Goal: Task Accomplishment & Management: Complete application form

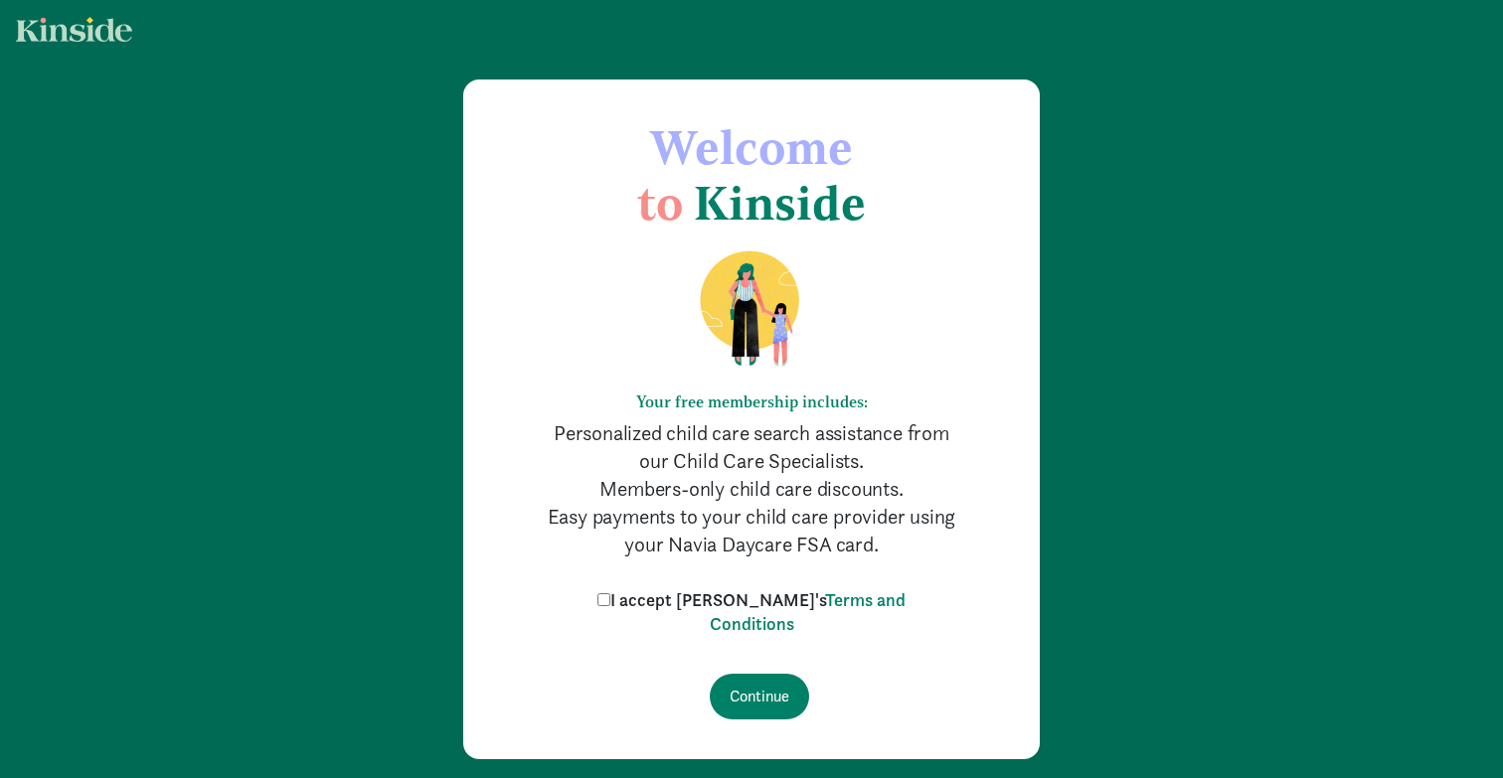
click at [704, 598] on label "I accept [PERSON_NAME]'s Terms and Conditions" at bounding box center [751, 613] width 318 height 48
click at [610, 598] on input "I accept [PERSON_NAME]'s Terms and Conditions" at bounding box center [603, 599] width 13 height 13
checkbox input "true"
click at [763, 692] on input "Continue" at bounding box center [759, 697] width 99 height 46
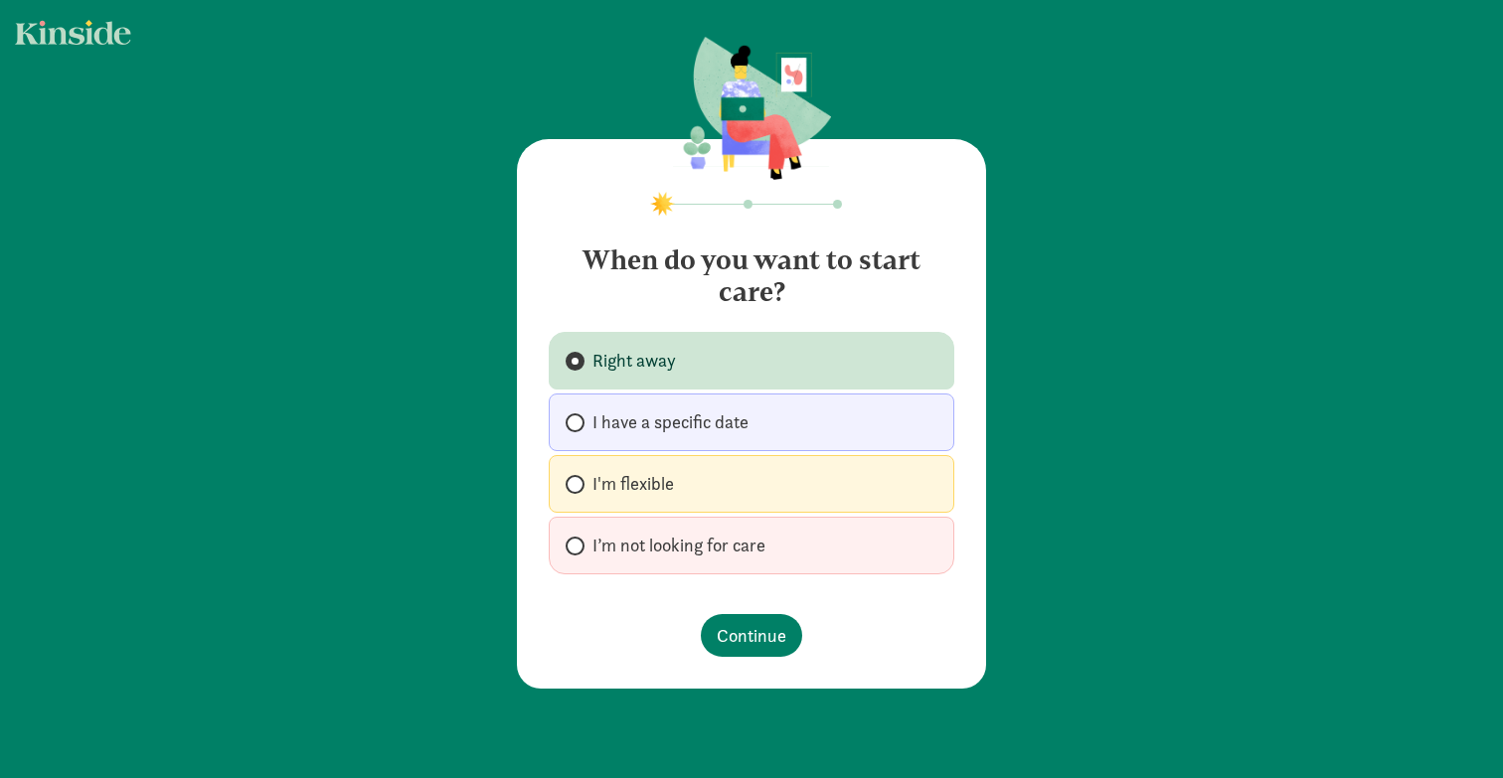
click at [730, 545] on span "I’m not looking for care" at bounding box center [678, 546] width 173 height 24
click at [579, 545] on input "I’m not looking for care" at bounding box center [572, 546] width 13 height 13
radio input "true"
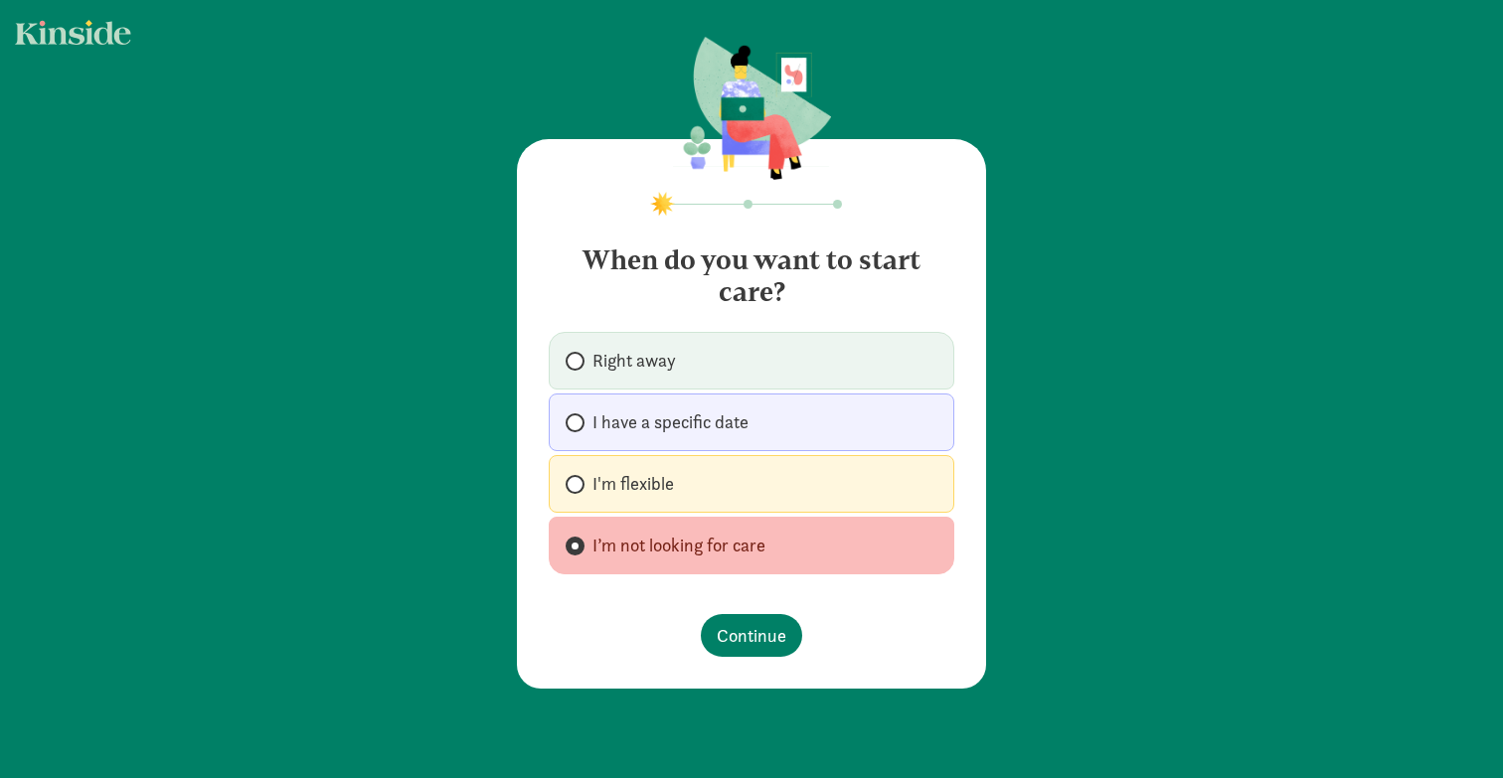
click at [722, 499] on label "I'm flexible" at bounding box center [752, 484] width 406 height 58
click at [579, 491] on input "I'm flexible" at bounding box center [572, 484] width 13 height 13
radio input "true"
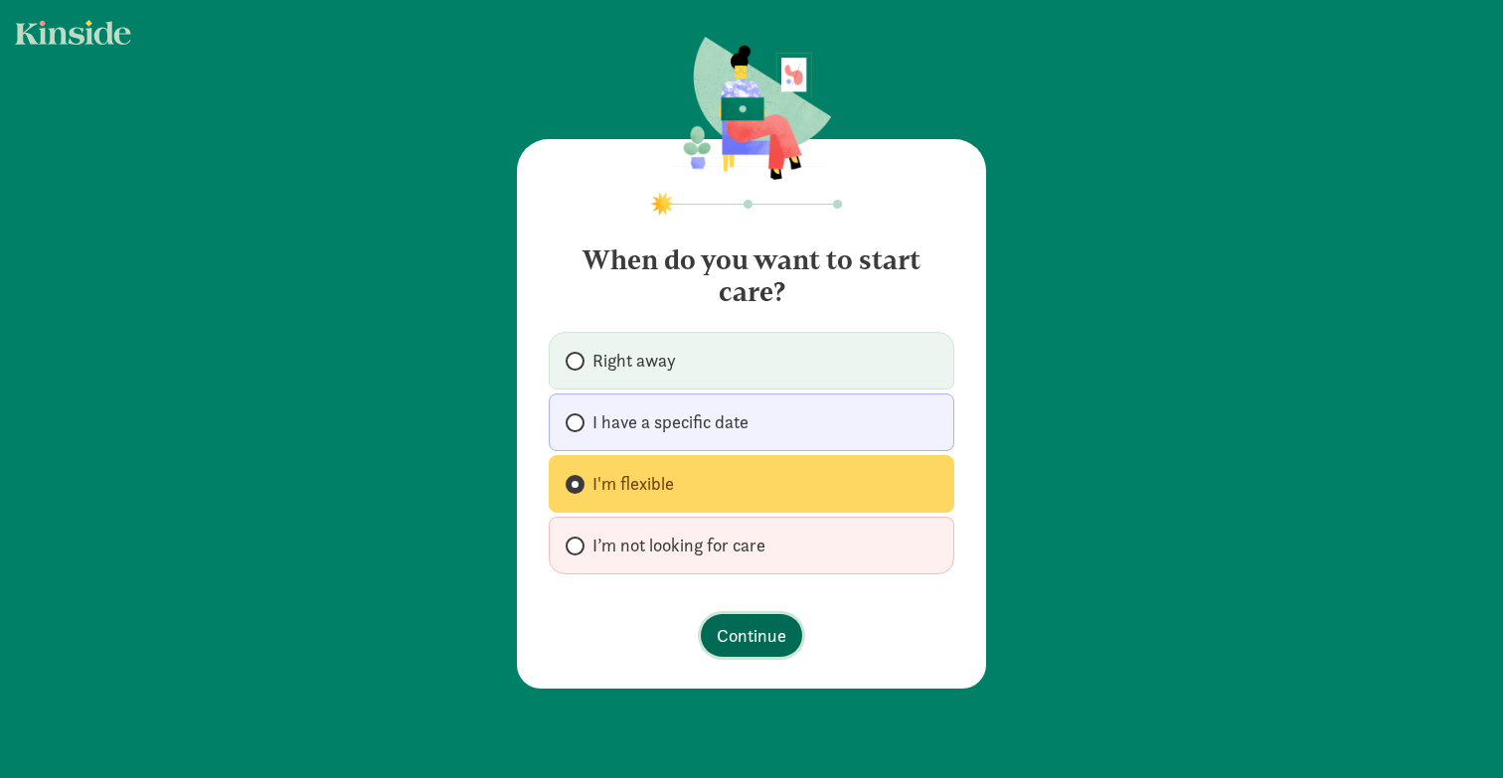
click at [756, 637] on span "Continue" at bounding box center [752, 635] width 70 height 27
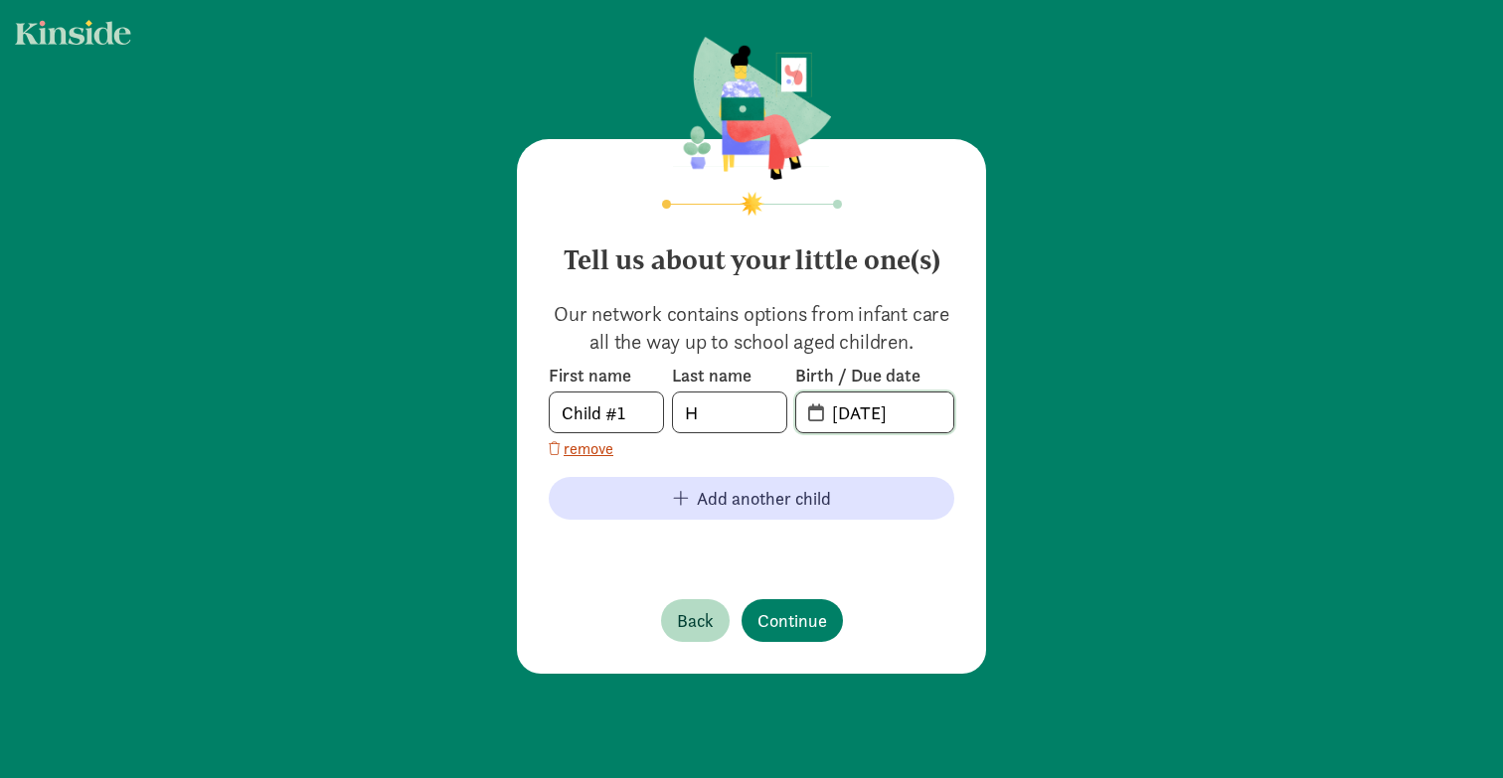
click at [852, 411] on input "[DATE]" at bounding box center [886, 413] width 133 height 40
click at [868, 418] on input "[DATE]" at bounding box center [886, 413] width 133 height 40
click at [929, 413] on input "[DATE]" at bounding box center [886, 413] width 133 height 40
type input "[DATE]"
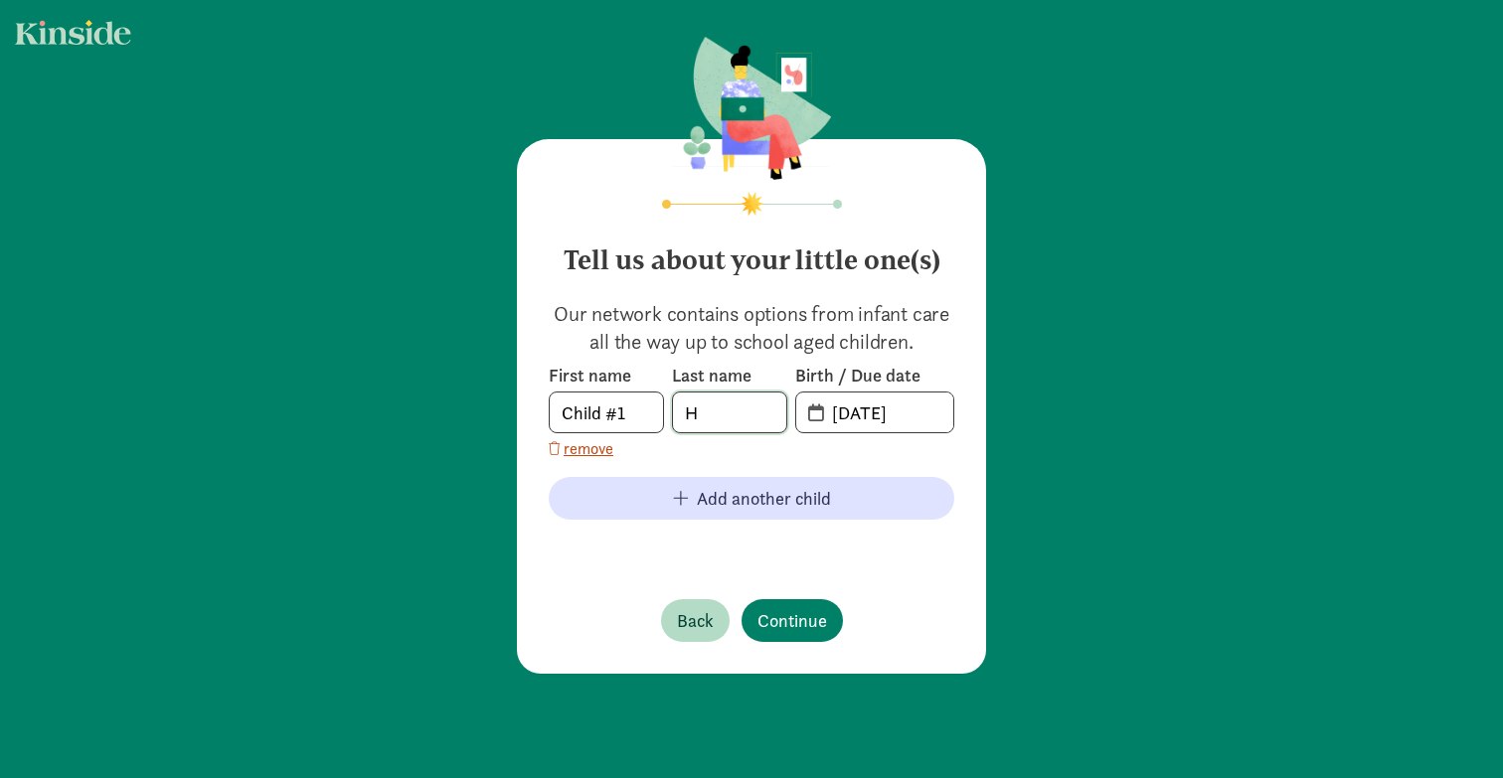
click at [726, 415] on input "H" at bounding box center [729, 413] width 113 height 40
type input "Hu"
click at [778, 617] on span "Continue" at bounding box center [792, 620] width 70 height 27
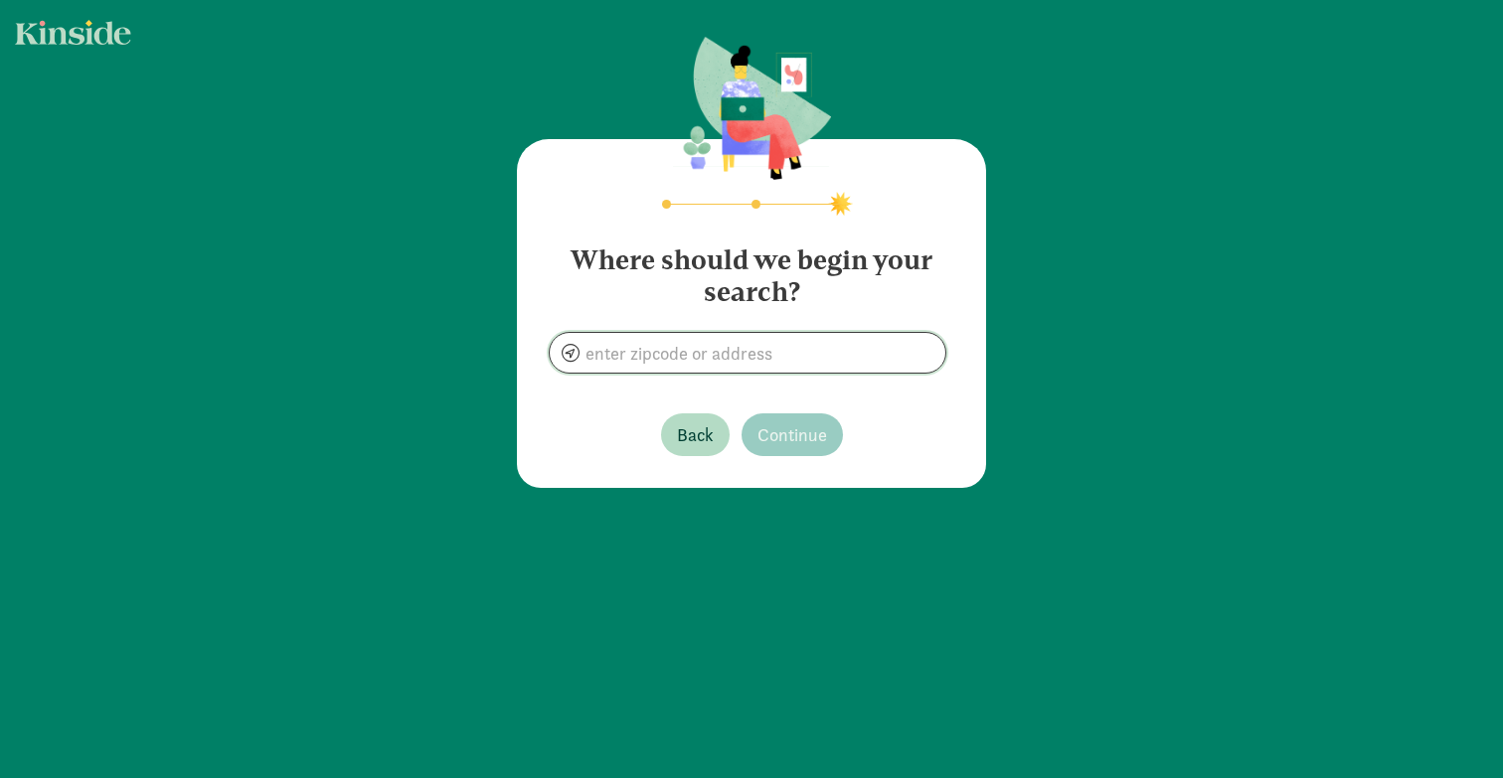
click at [664, 342] on input at bounding box center [748, 353] width 396 height 40
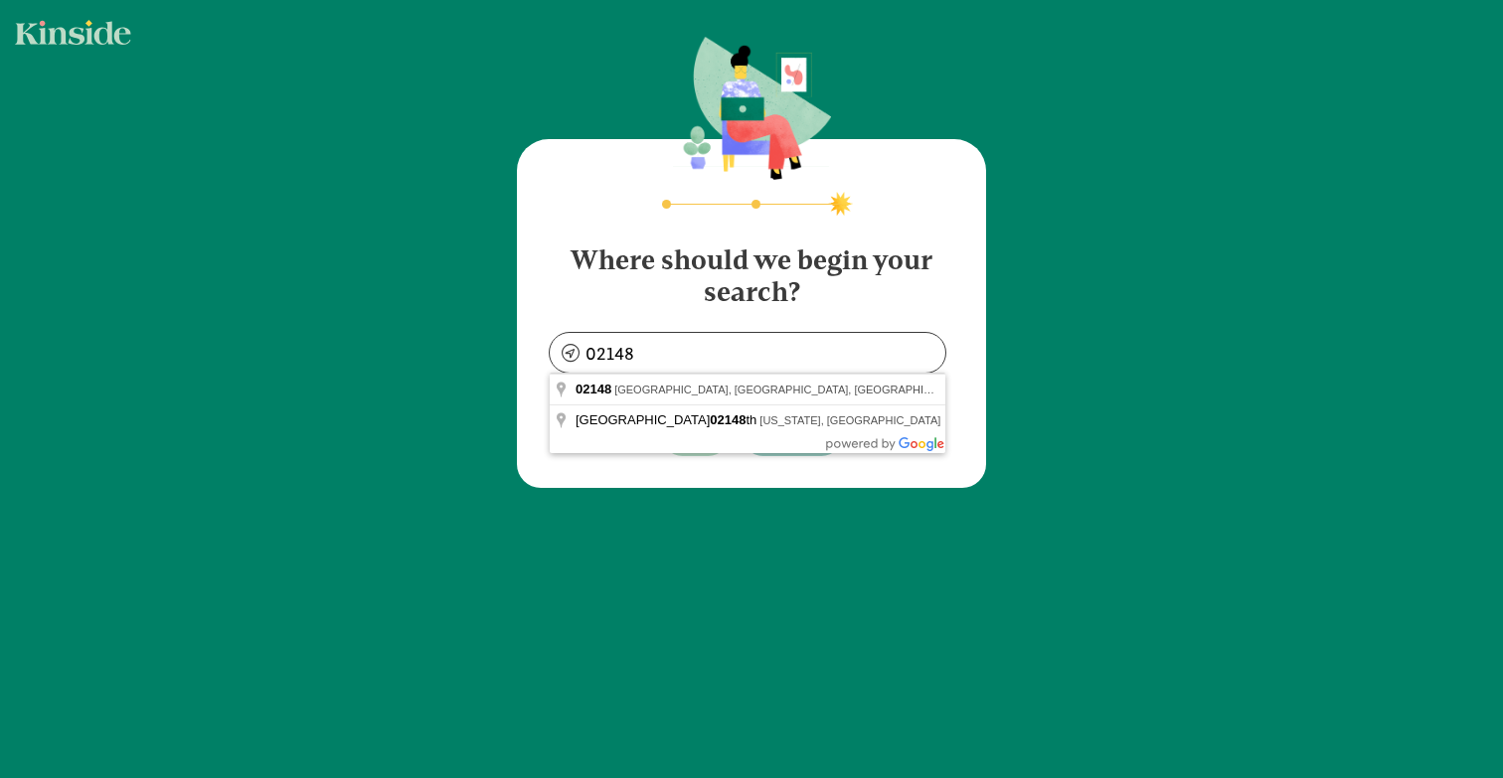
type input "[GEOGRAPHIC_DATA], [GEOGRAPHIC_DATA]"
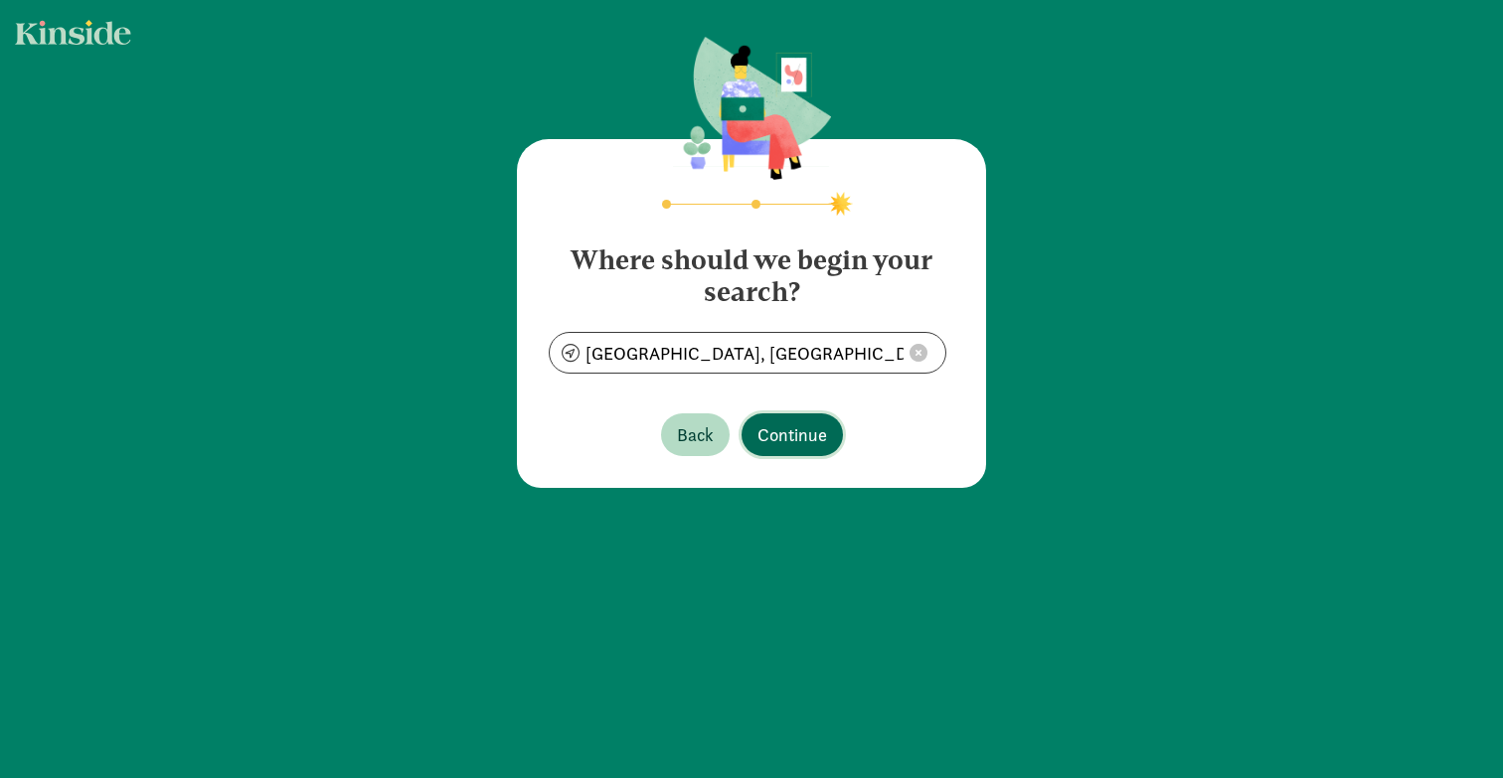
click at [793, 433] on span "Continue" at bounding box center [792, 434] width 70 height 27
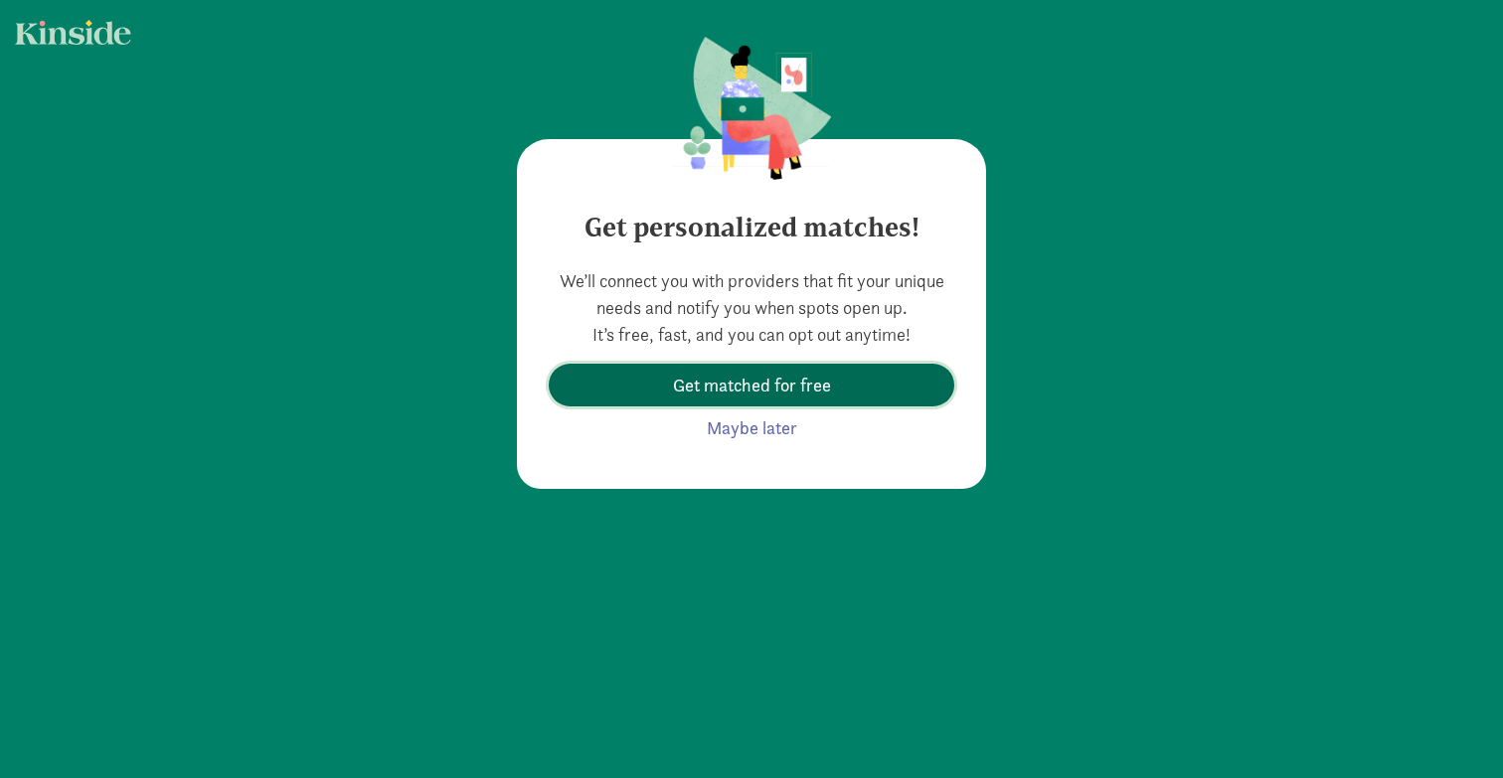
click at [783, 384] on span "Get matched for free" at bounding box center [752, 385] width 158 height 27
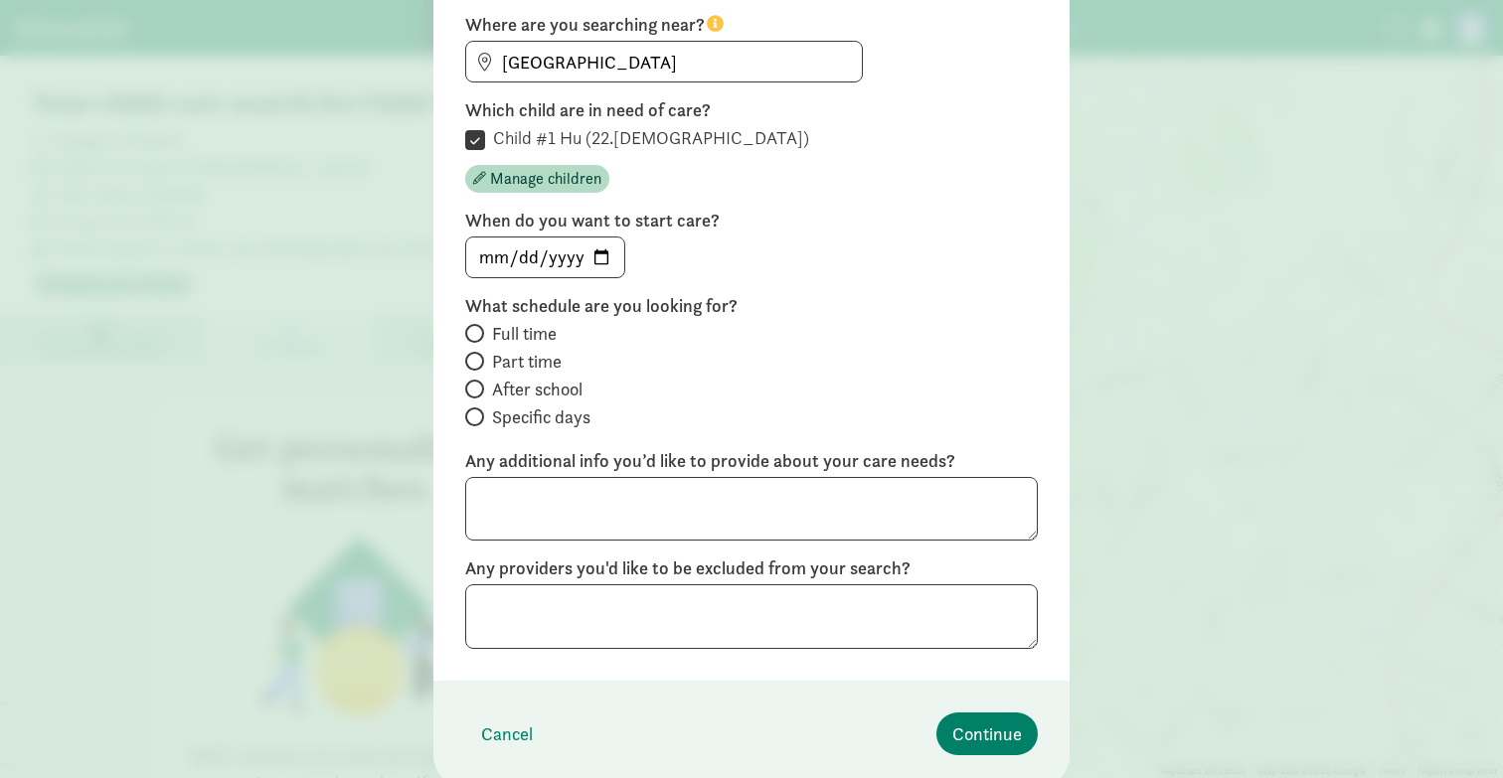
scroll to position [234, 0]
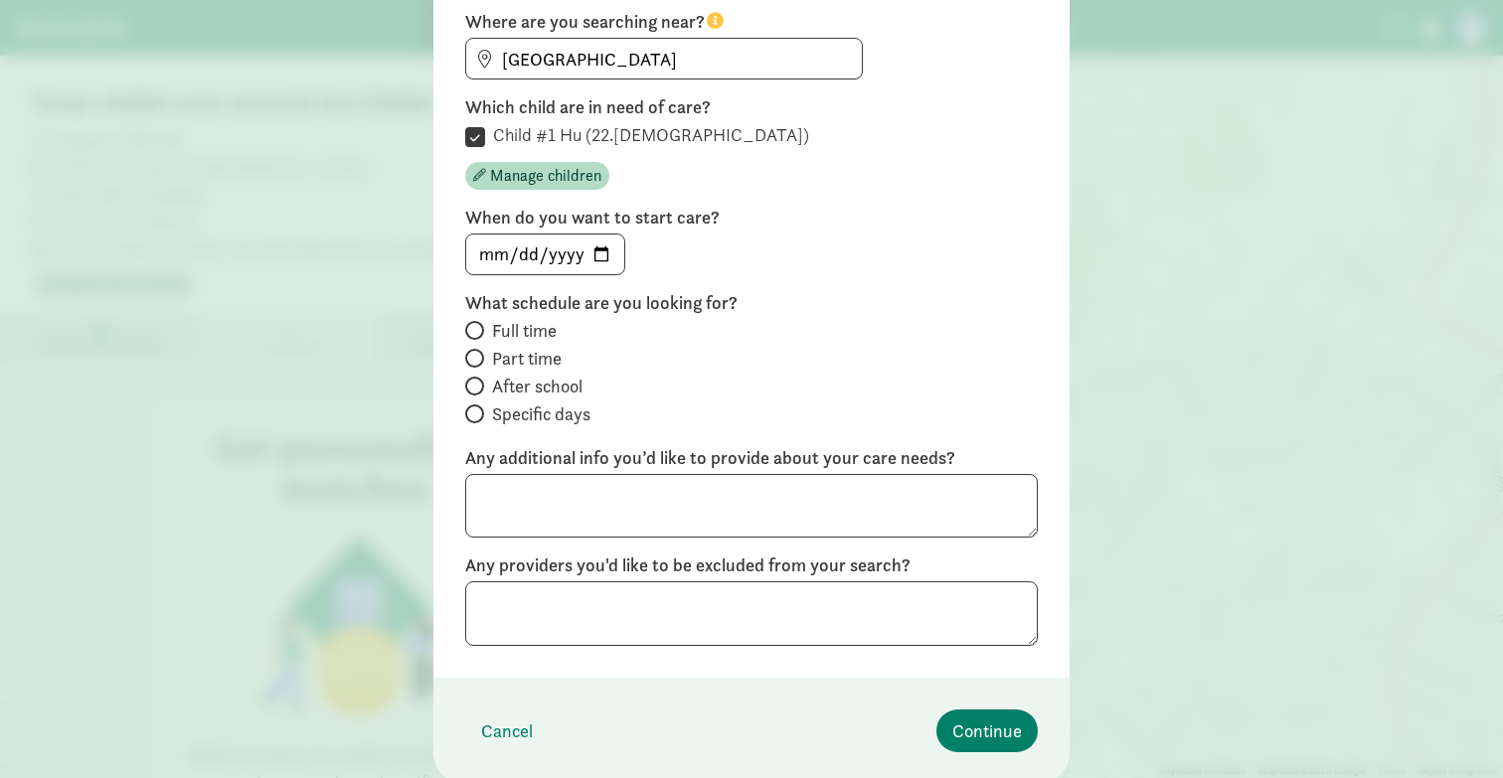
click at [554, 359] on span "Part time" at bounding box center [527, 359] width 70 height 24
click at [478, 359] on input "Part time" at bounding box center [471, 358] width 13 height 13
radio input "true"
click at [597, 253] on input "date" at bounding box center [545, 255] width 158 height 40
type input "[DATE]"
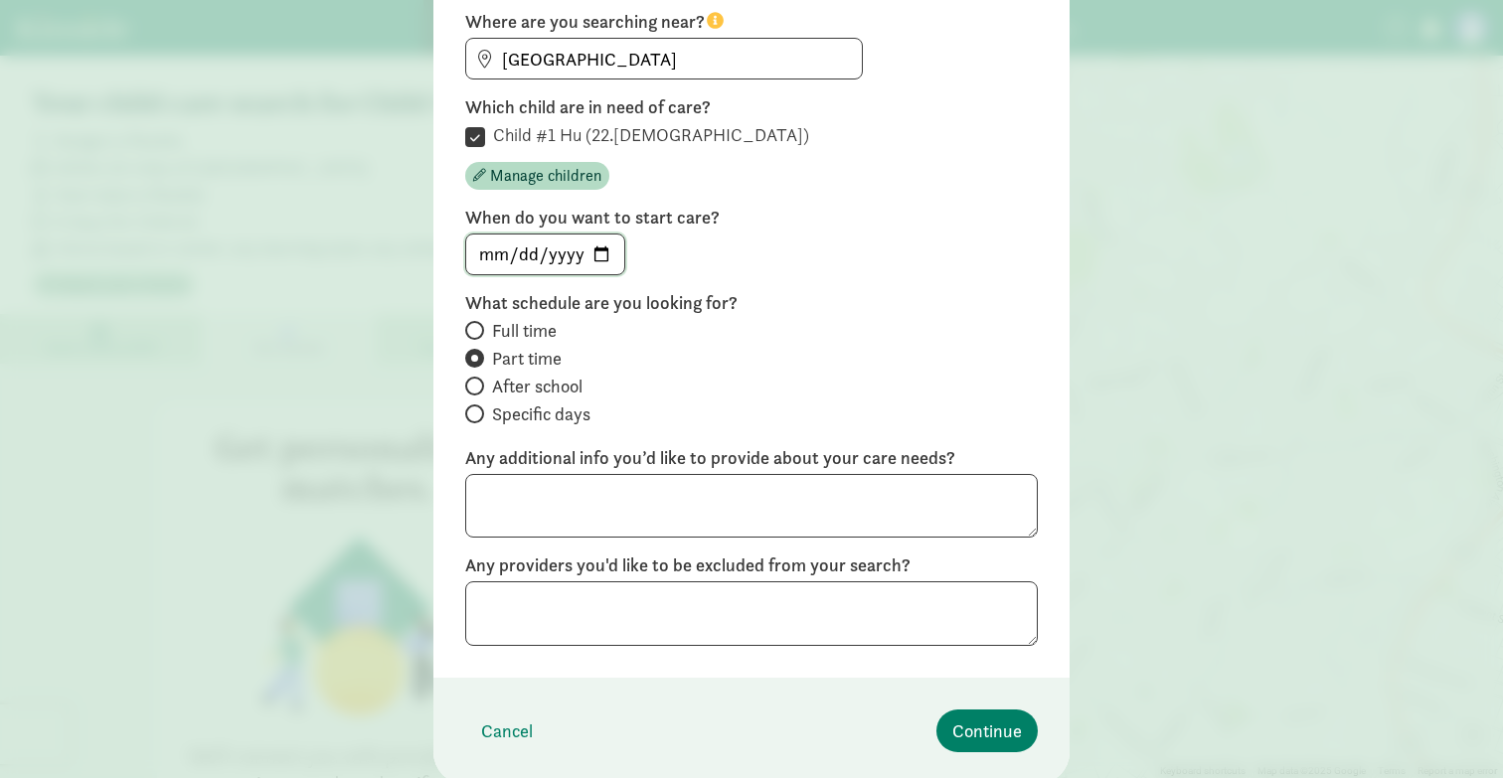
scroll to position [303, 0]
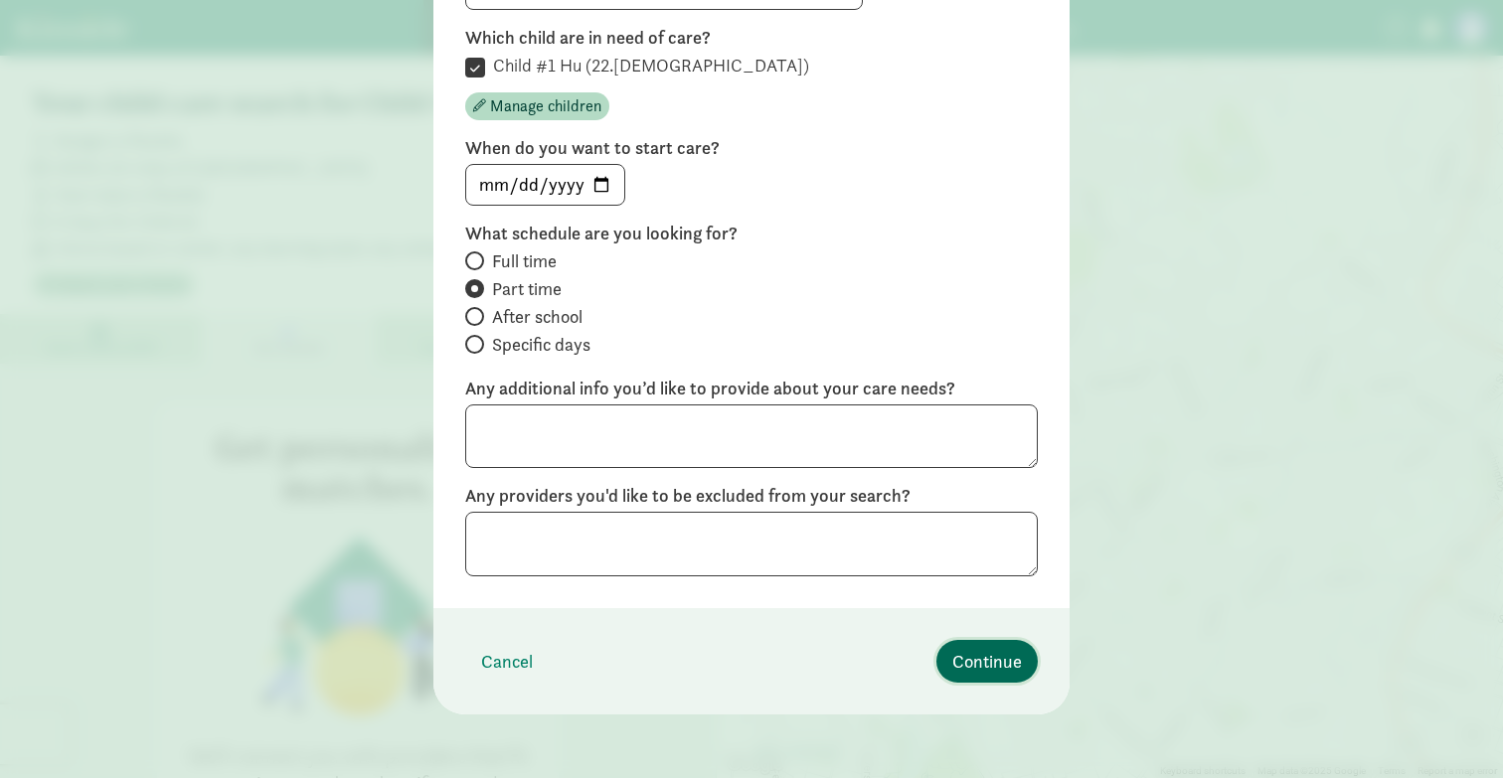
click at [982, 659] on span "Continue" at bounding box center [987, 661] width 70 height 27
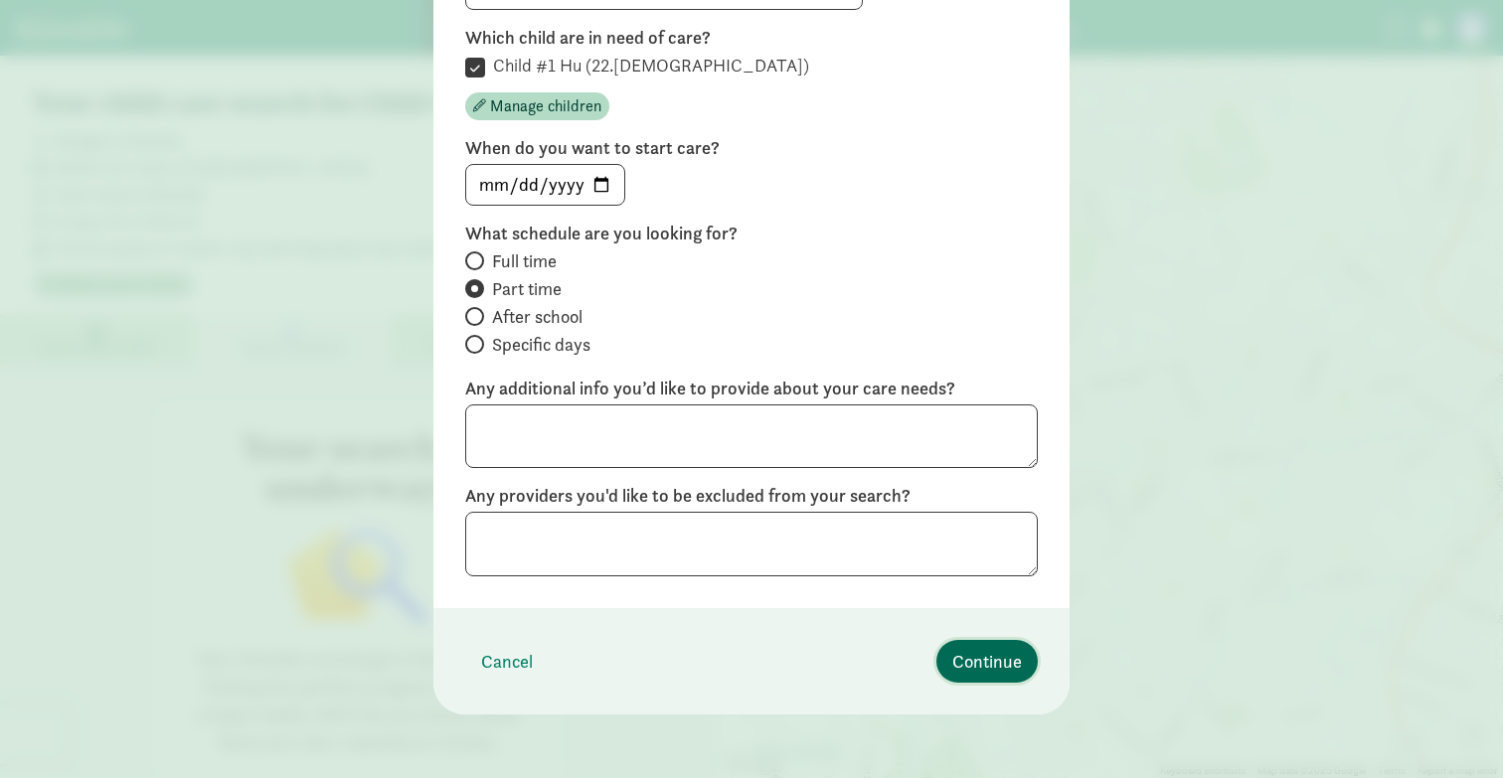
scroll to position [36, 0]
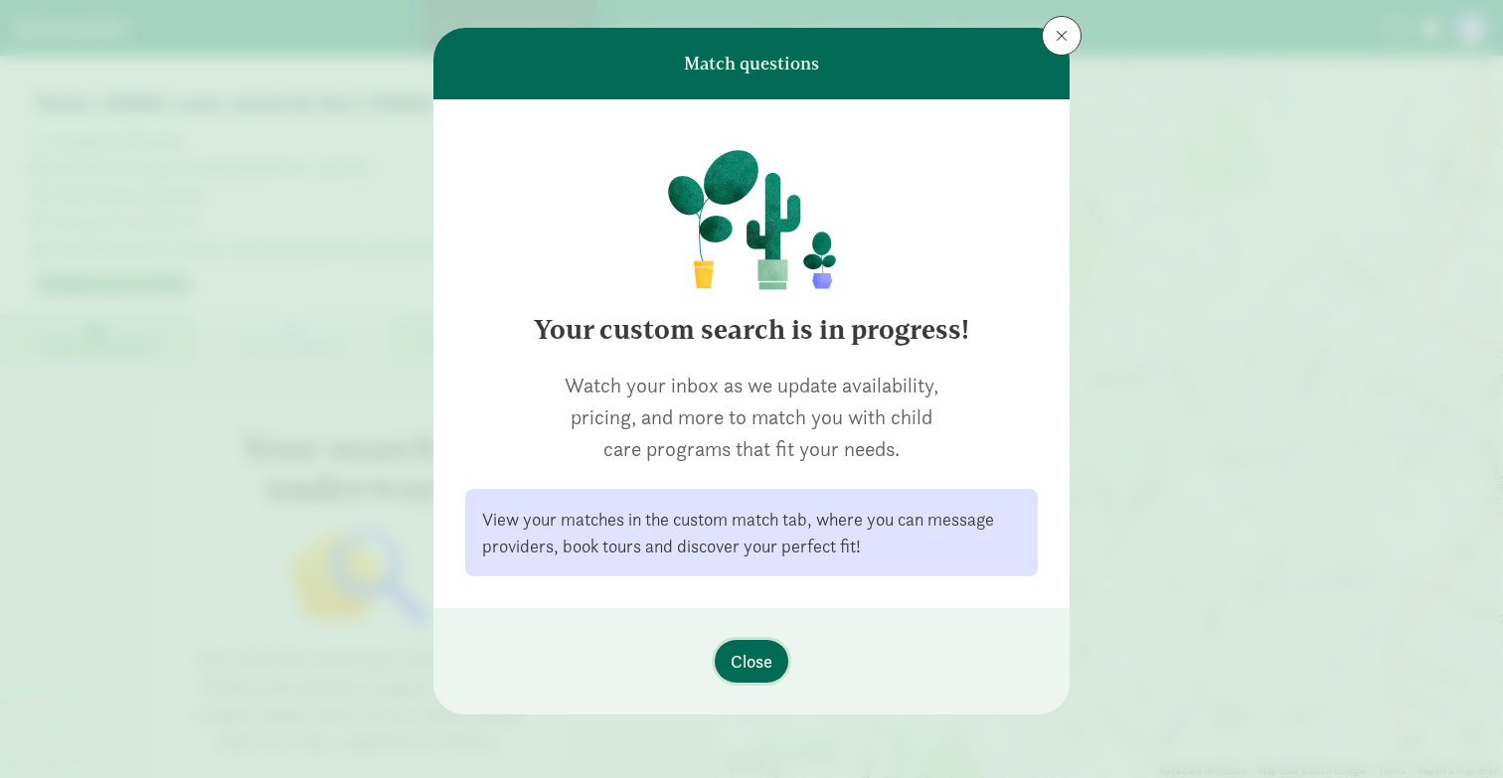
click at [757, 666] on span "Close" at bounding box center [752, 661] width 42 height 27
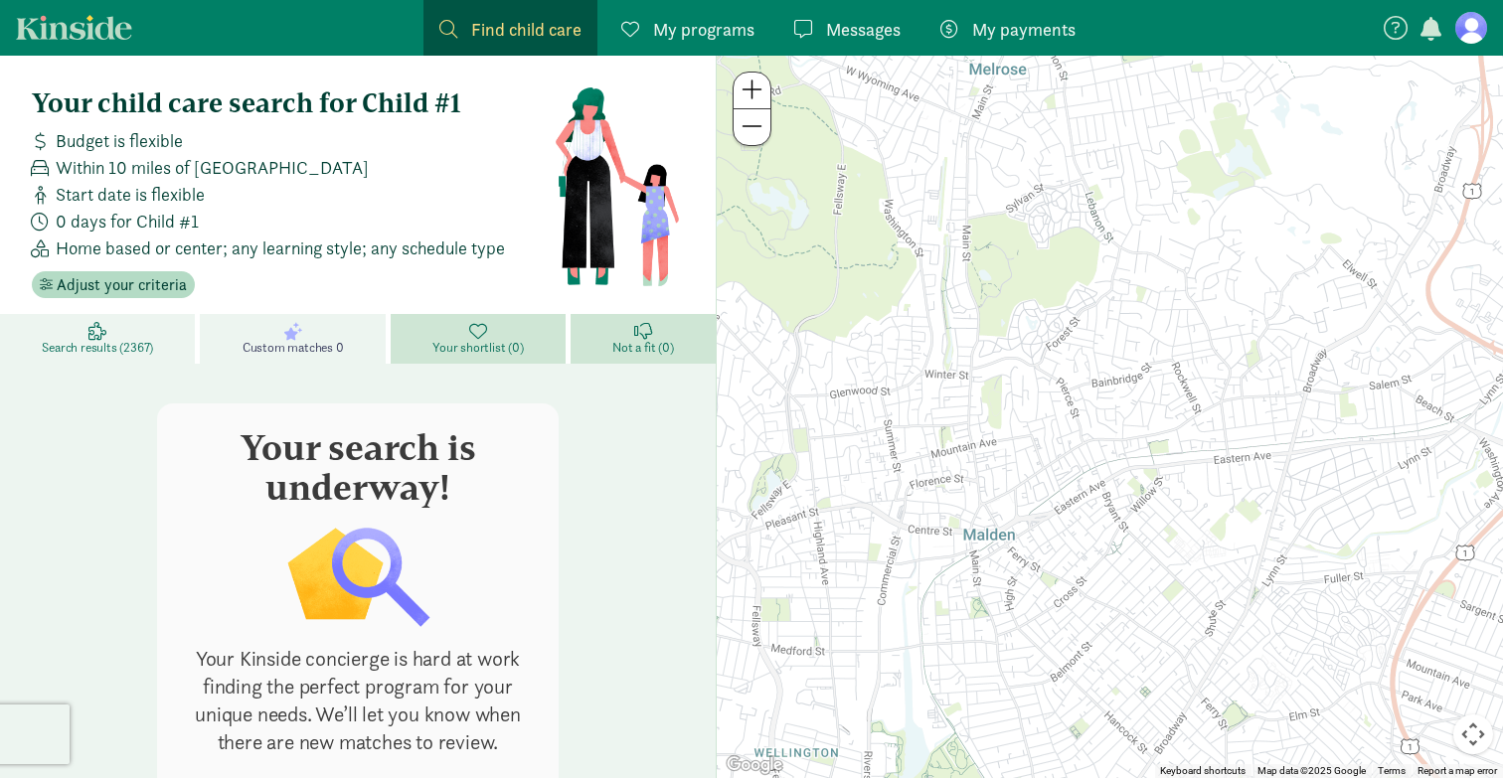
click at [152, 340] on span "Search results (2367)" at bounding box center [97, 348] width 111 height 16
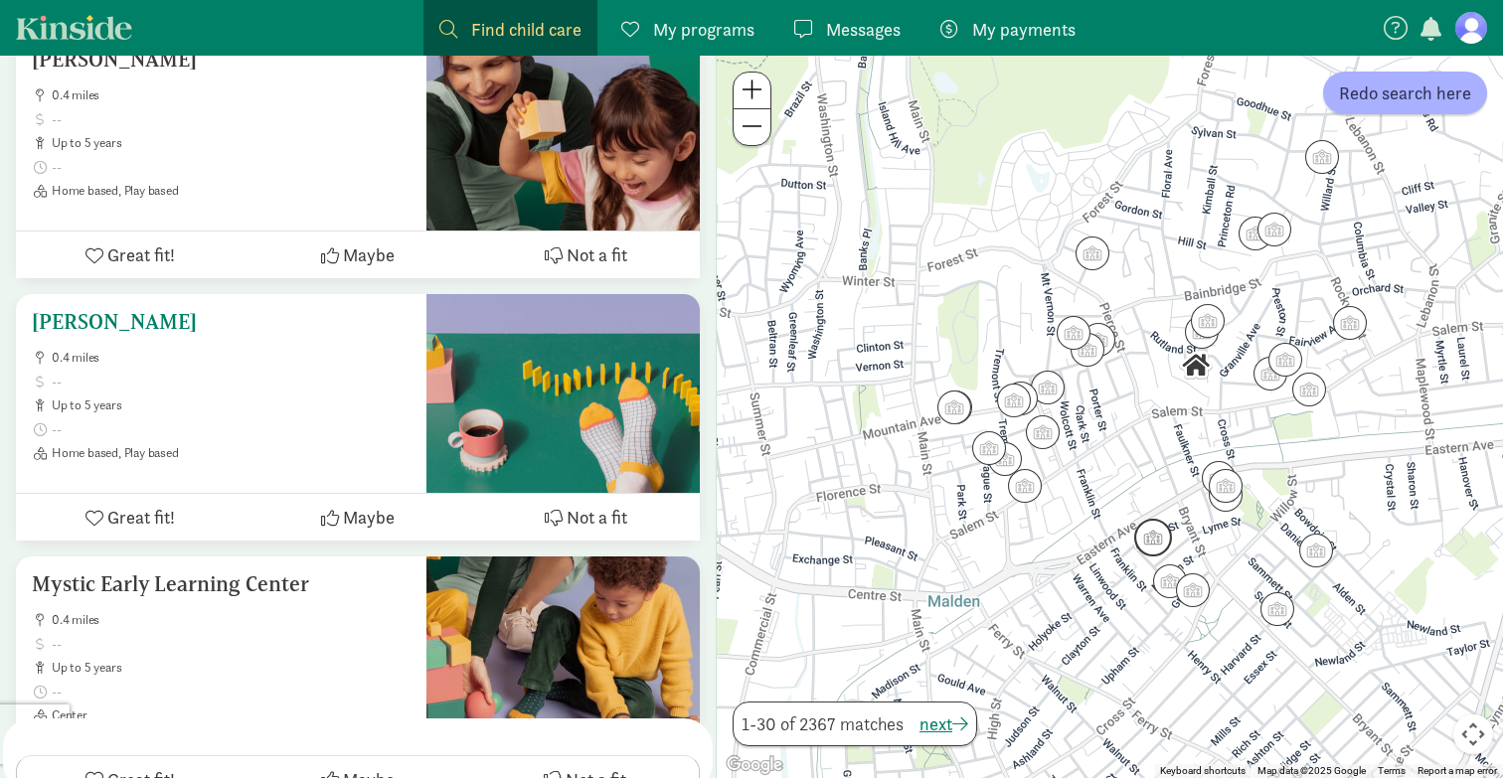
scroll to position [4813, 0]
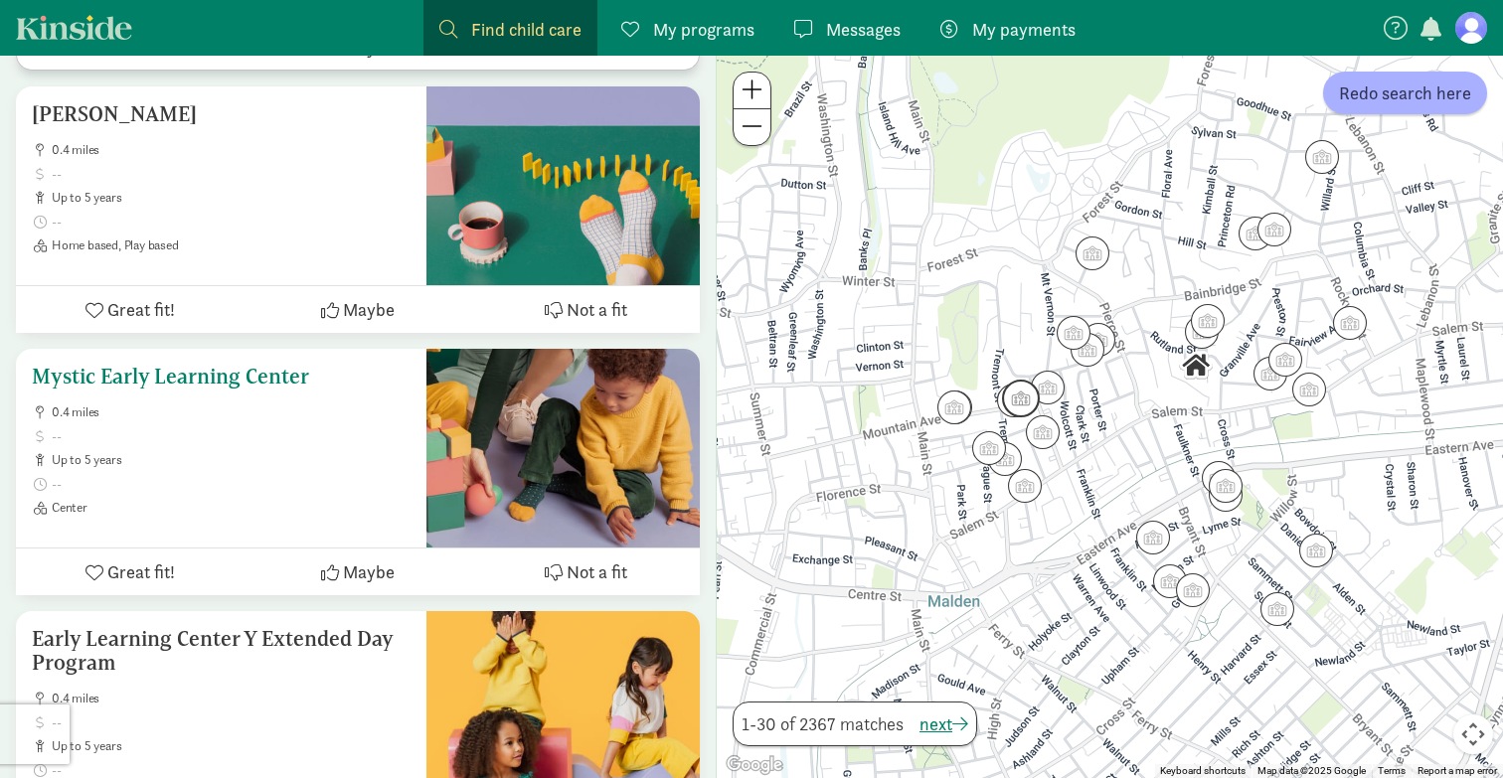
click at [284, 489] on span at bounding box center [231, 484] width 359 height 16
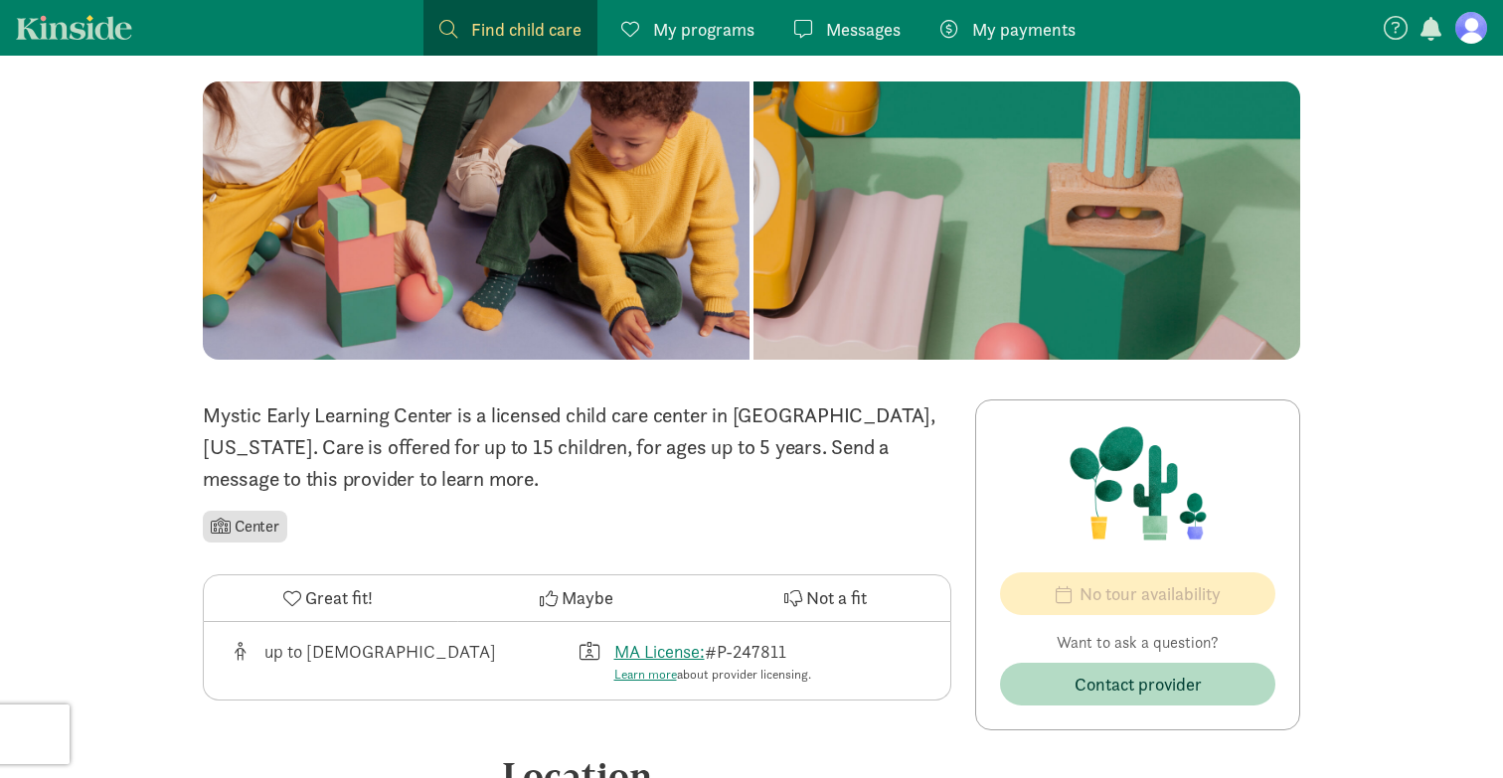
scroll to position [129, 0]
